Goal: Go to known website: Access a specific website the user already knows

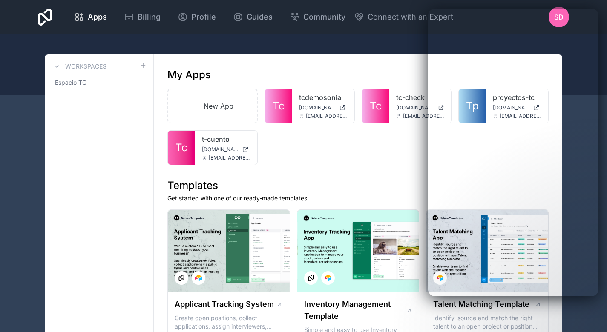
click at [385, 161] on div "New App Tc tcdemosonia [DOMAIN_NAME] [EMAIL_ADDRESS][DOMAIN_NAME] Tc tc-check […" at bounding box center [357, 127] width 381 height 77
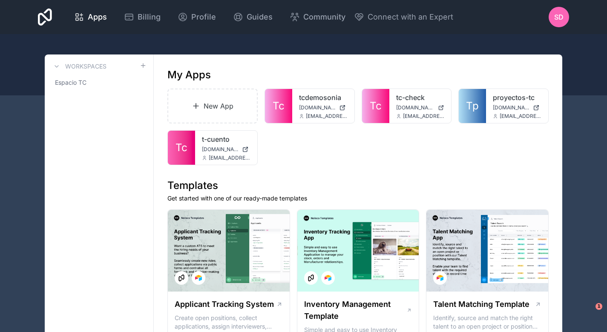
click at [505, 107] on span "[DOMAIN_NAME]" at bounding box center [511, 107] width 37 height 7
click at [499, 115] on span "[EMAIL_ADDRESS][DOMAIN_NAME]" at bounding box center [520, 116] width 42 height 7
click at [0, 0] on div at bounding box center [0, 0] width 0 height 0
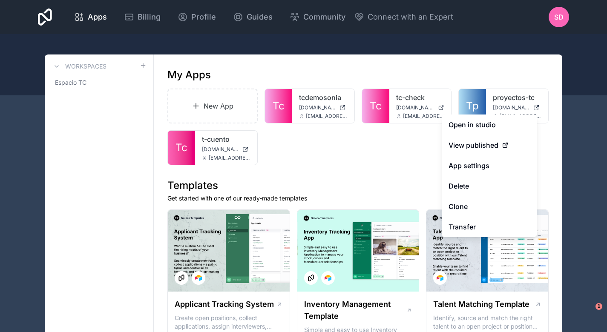
click at [476, 127] on link "Open in studio" at bounding box center [488, 125] width 95 height 20
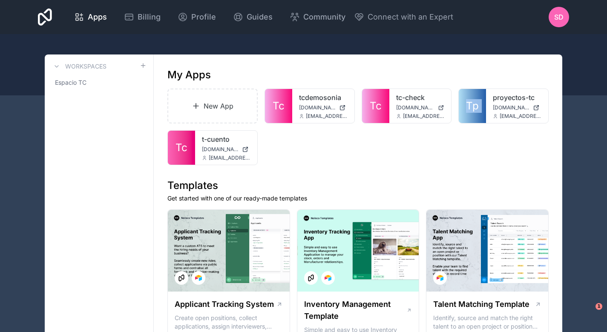
drag, startPoint x: 490, startPoint y: 103, endPoint x: 533, endPoint y: 107, distance: 43.2
click at [533, 107] on div "Tp proyectos-tc proyectos-tc.noloco.co sdelgado@t-cuento.com" at bounding box center [502, 106] width 89 height 34
click at [0, 0] on div at bounding box center [0, 0] width 0 height 0
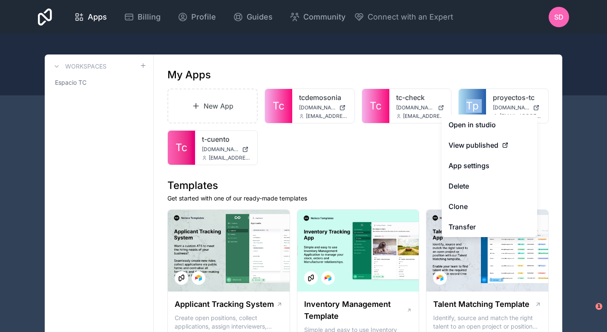
click at [499, 120] on link "Open in studio" at bounding box center [488, 125] width 95 height 20
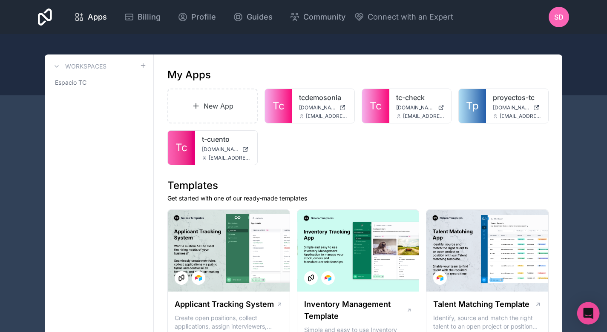
click at [592, 312] on icon "Open Intercom Messenger" at bounding box center [587, 313] width 11 height 11
